Goal: Check status: Check status

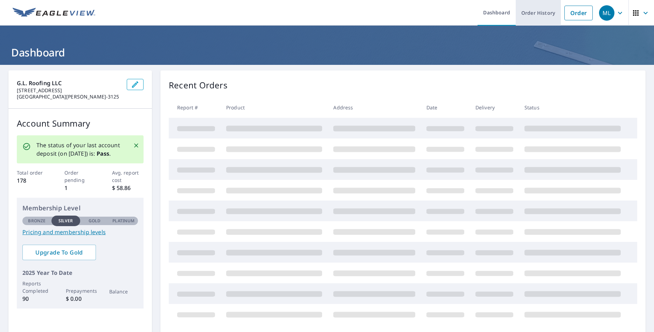
click at [538, 13] on link "Order History" at bounding box center [538, 13] width 45 height 26
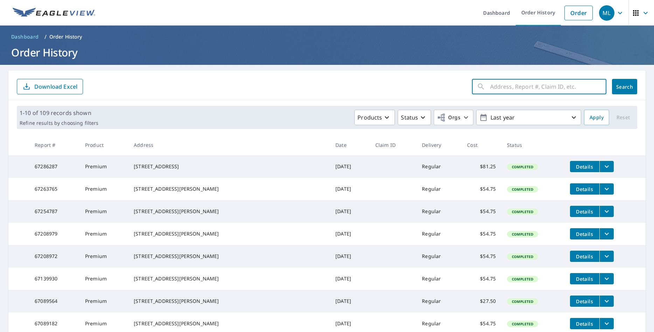
click at [492, 89] on input "text" at bounding box center [548, 87] width 116 height 20
type input "16555 C.R. 11"
click button "Search" at bounding box center [624, 86] width 25 height 15
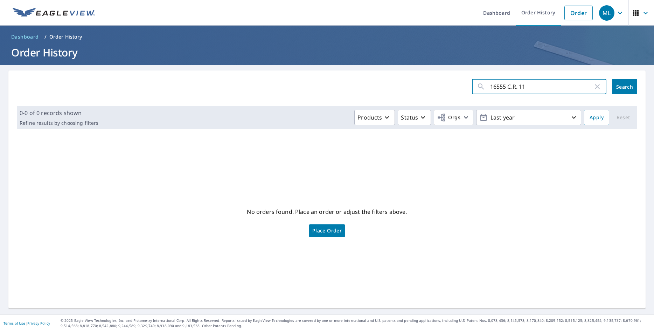
click at [505, 86] on input "16555 C.R. 11" at bounding box center [541, 87] width 103 height 20
click at [513, 87] on input "16555 CO.R. 11" at bounding box center [541, 87] width 103 height 20
click at [516, 85] on input "16555 CO. R. 11" at bounding box center [541, 87] width 103 height 20
type input "16555 CO. RD. 11"
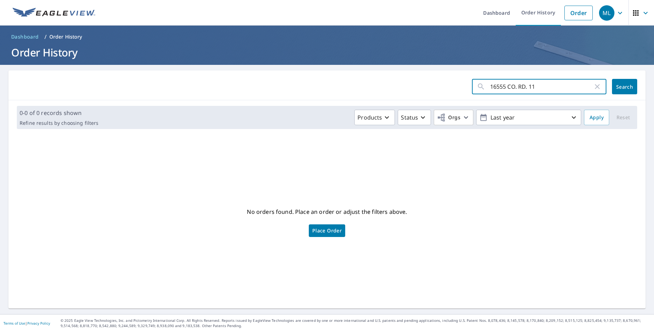
click at [618, 86] on span "Search" at bounding box center [625, 86] width 14 height 7
click at [593, 88] on icon "button" at bounding box center [597, 86] width 8 height 8
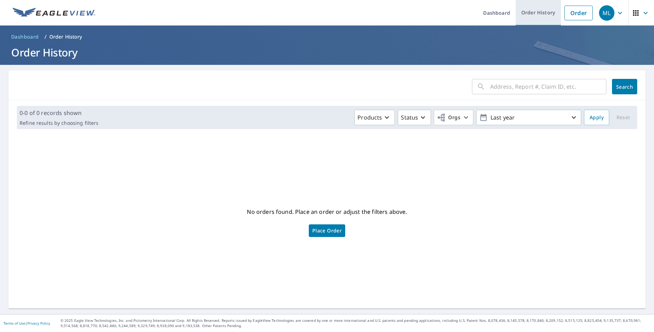
click at [532, 13] on link "Order History" at bounding box center [538, 13] width 45 height 26
click at [533, 12] on link "Order History" at bounding box center [538, 13] width 45 height 26
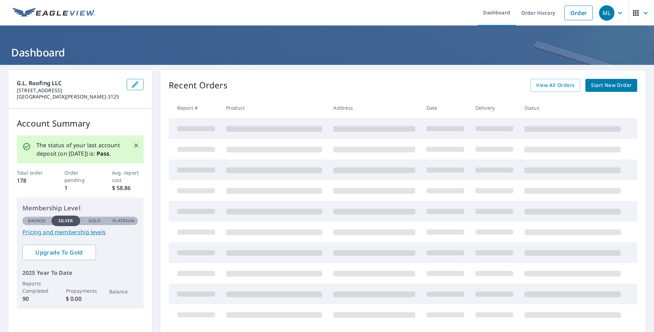
scroll to position [35, 0]
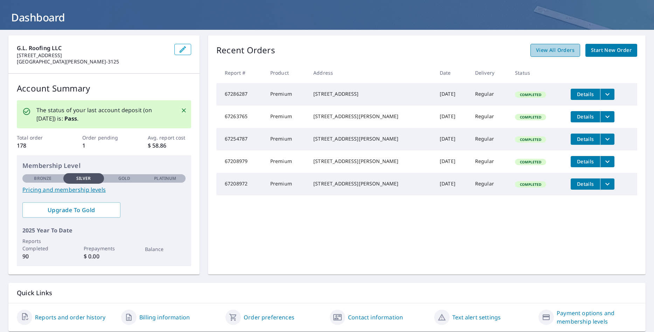
click at [544, 49] on span "View All Orders" at bounding box center [555, 50] width 39 height 9
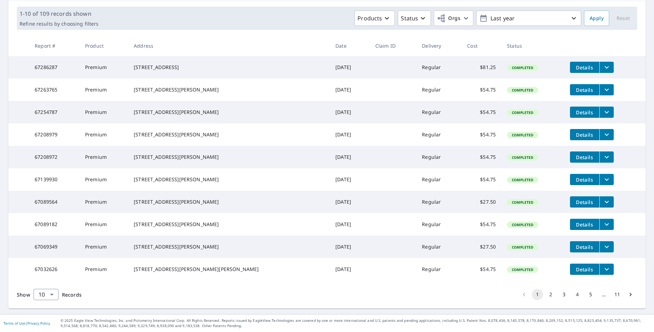
scroll to position [127, 0]
click at [547, 294] on button "2" at bounding box center [550, 294] width 11 height 11
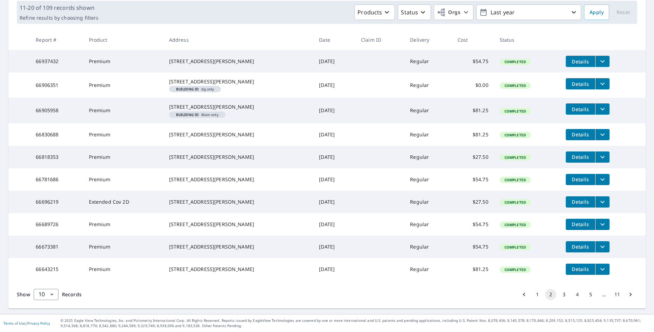
scroll to position [141, 0]
click at [572, 295] on button "4" at bounding box center [577, 294] width 11 height 11
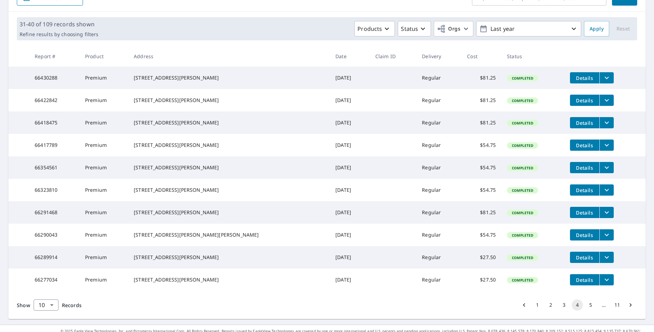
scroll to position [105, 0]
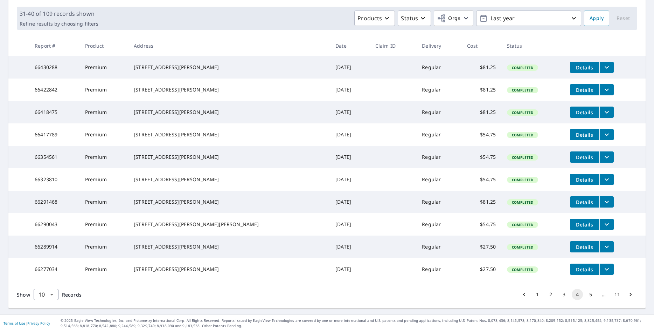
click at [586, 300] on button "5" at bounding box center [590, 294] width 11 height 11
click at [585, 294] on button "6" at bounding box center [590, 294] width 11 height 11
click at [586, 300] on button "7" at bounding box center [590, 294] width 11 height 11
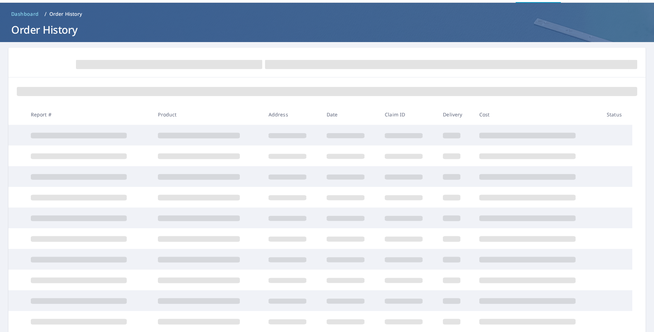
scroll to position [35, 0]
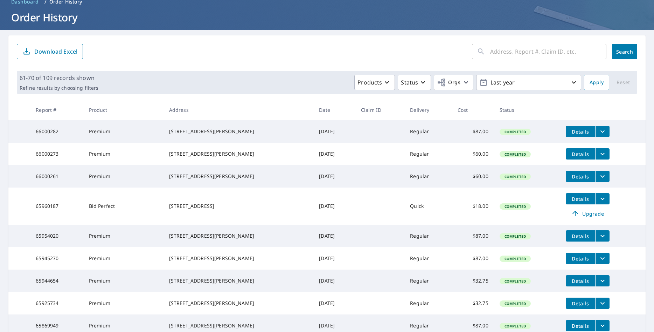
click at [598, 157] on icon "filesDropdownBtn-66000273" at bounding box center [602, 154] width 8 height 8
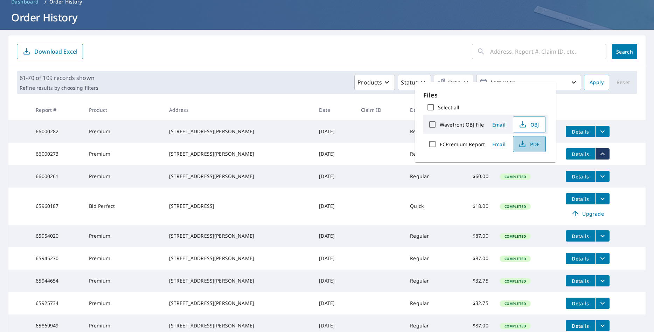
click at [530, 145] on span "PDF" at bounding box center [528, 144] width 22 height 8
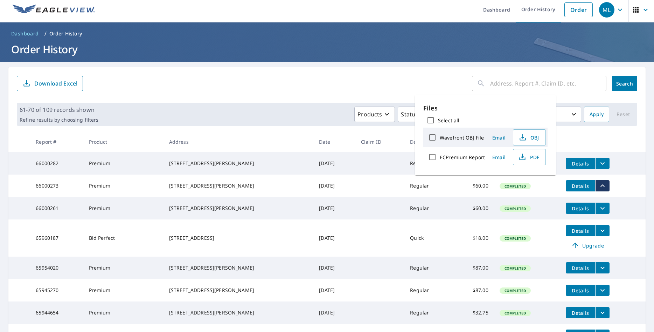
scroll to position [0, 0]
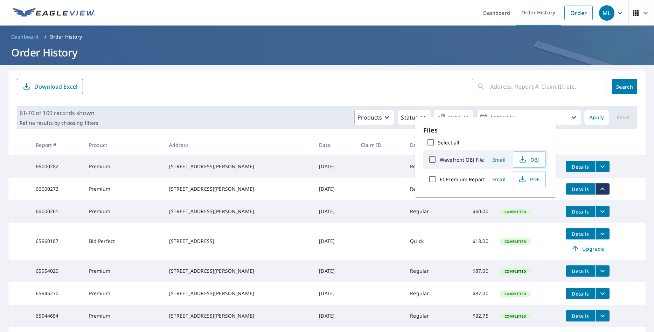
click at [601, 9] on div "ML" at bounding box center [606, 12] width 15 height 15
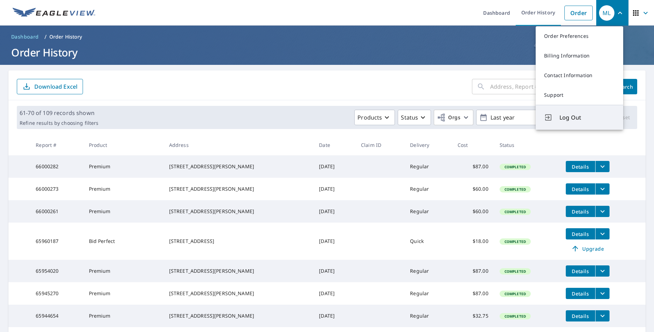
click at [575, 115] on span "Log Out" at bounding box center [586, 117] width 55 height 8
